Goal: Find specific page/section: Find specific page/section

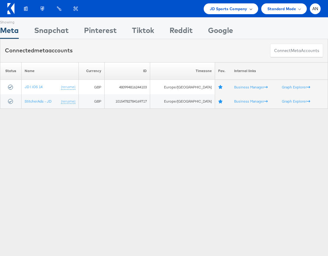
click at [241, 8] on span "JD Sports Company" at bounding box center [229, 9] width 38 height 6
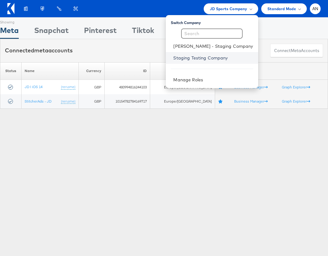
click at [221, 60] on link "Staging Testing Company" at bounding box center [213, 58] width 80 height 6
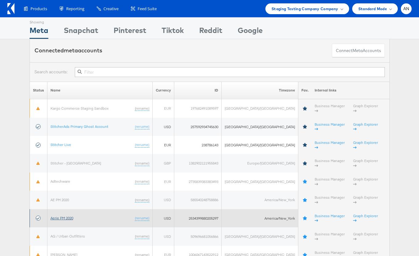
click at [73, 216] on link "Aerie PM 2020" at bounding box center [62, 218] width 23 height 5
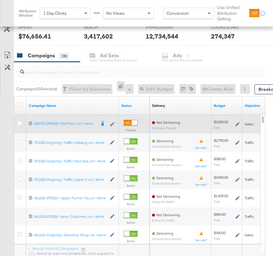
scroll to position [243, 0]
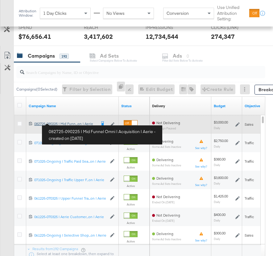
click at [71, 124] on div "082725-090225 | Mid Funnel Omni | Acquisition | Aerie 082725-090225 | Mid Funn.…" at bounding box center [65, 123] width 62 height 5
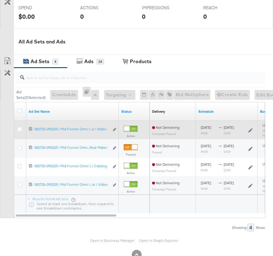
scroll to position [262, 0]
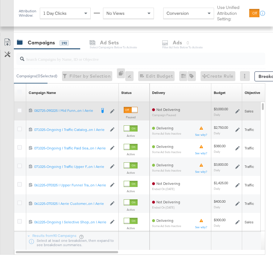
scroll to position [236, 0]
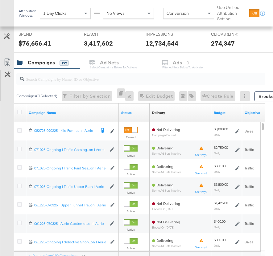
click at [272, 115] on div "KPIs Performance & KPIs Customize KPIs ✔ Clicks (Link) ✔ Reach ✔ Impressions ✔ …" at bounding box center [136, 106] width 273 height 420
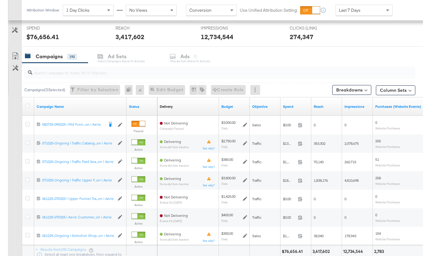
scroll to position [226, 0]
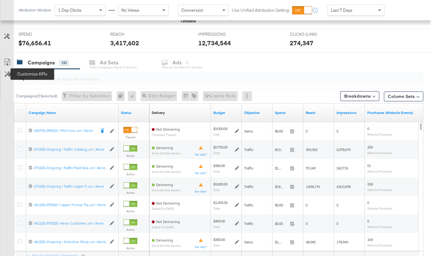
click at [8, 74] on icon at bounding box center [8, 74] width 6 height 6
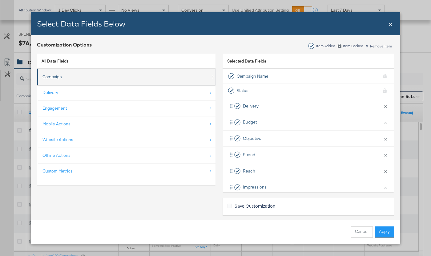
click at [67, 75] on div "Campaign" at bounding box center [127, 77] width 169 height 13
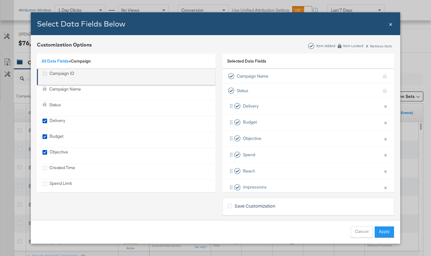
click at [45, 75] on icon "Campaign ID" at bounding box center [45, 73] width 5 height 5
click at [0, 0] on input "Campaign ID" at bounding box center [0, 0] width 0 height 0
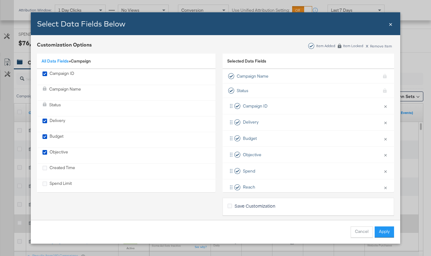
click at [385, 231] on button "Apply" at bounding box center [384, 231] width 19 height 11
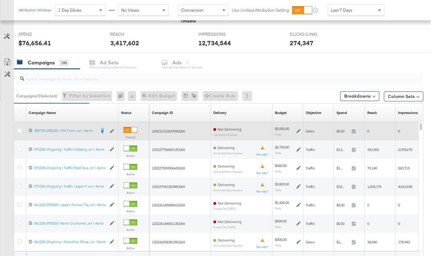
click at [170, 130] on span "120231210229340265" at bounding box center [168, 131] width 33 height 5
copy span "120231210229340265"
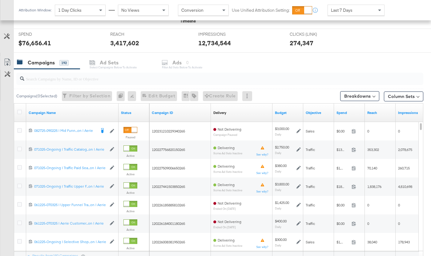
click at [47, 81] on input "search" at bounding box center [205, 76] width 363 height 12
paste input "120231210229340265"
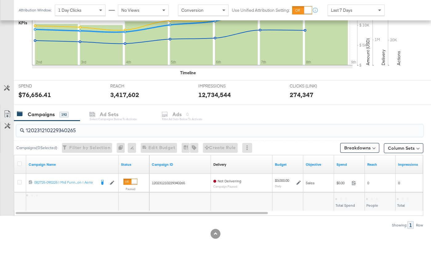
scroll to position [174, 0]
type input "120231210229340265"
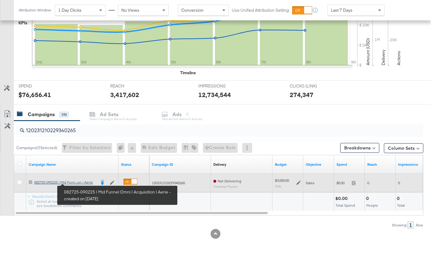
click at [80, 183] on div "082725-090225 | Mid Funnel Omni | Acquisition | Aerie 082725-090225 | Mid Funn.…" at bounding box center [65, 182] width 62 height 5
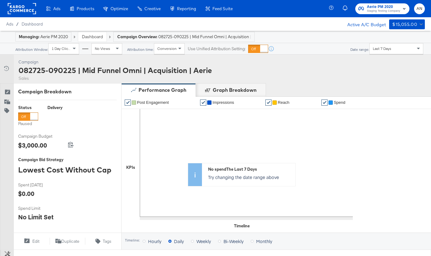
scroll to position [270, 0]
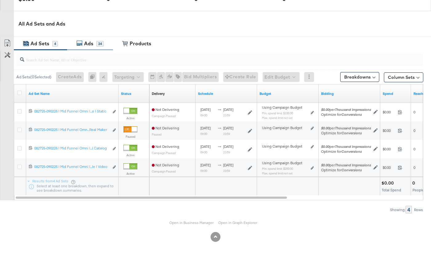
click at [90, 47] on div "Ads" at bounding box center [88, 43] width 9 height 7
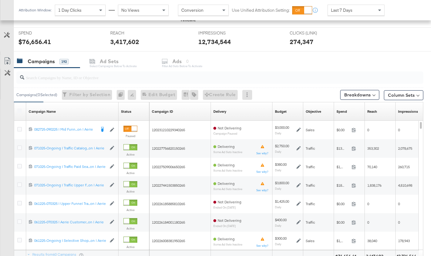
scroll to position [253, 0]
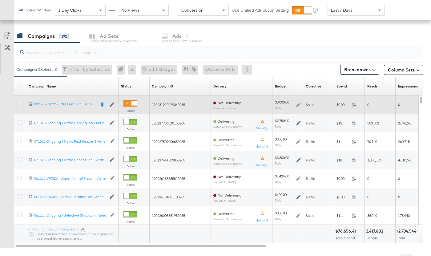
click at [18, 104] on icon at bounding box center [19, 104] width 5 height 5
click at [0, 0] on input "checkbox" at bounding box center [0, 0] width 0 height 0
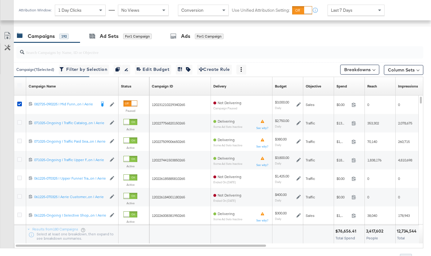
click at [67, 53] on input "search" at bounding box center [205, 50] width 363 height 12
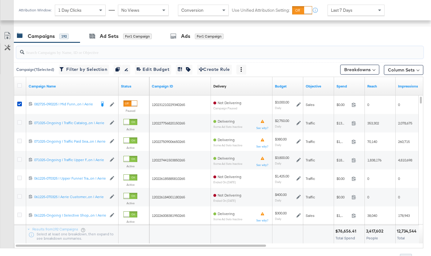
paste input "120231210229340265"
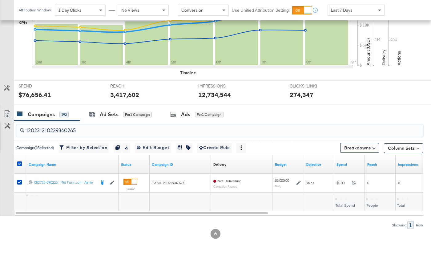
scroll to position [174, 0]
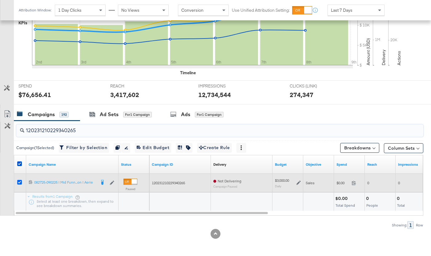
type input "120231210229340265"
click at [19, 183] on icon at bounding box center [19, 182] width 5 height 5
click at [0, 0] on input "checkbox" at bounding box center [0, 0] width 0 height 0
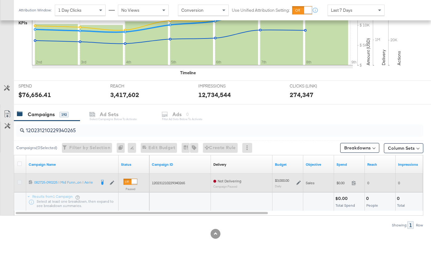
click at [19, 183] on icon at bounding box center [19, 182] width 5 height 5
click at [0, 0] on input "checkbox" at bounding box center [0, 0] width 0 height 0
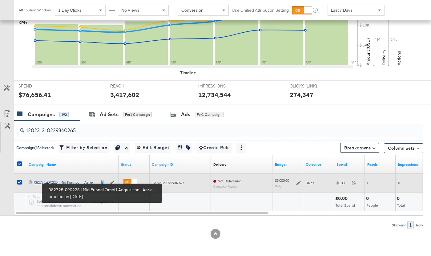
click at [60, 182] on div "082725-090225 | Mid Funnel Omni | Acquisition | Aerie 082725-090225 | Mid Funn.…" at bounding box center [65, 182] width 62 height 5
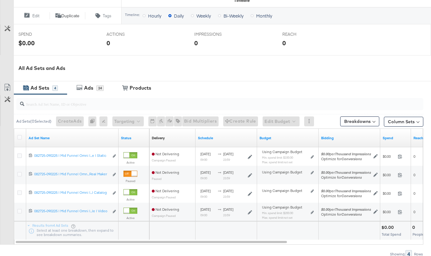
scroll to position [215, 0]
